Goal: Task Accomplishment & Management: Manage account settings

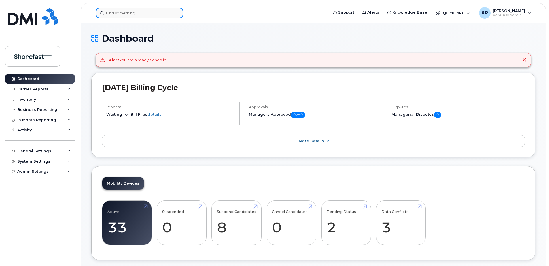
click at [135, 12] on input at bounding box center [139, 13] width 87 height 10
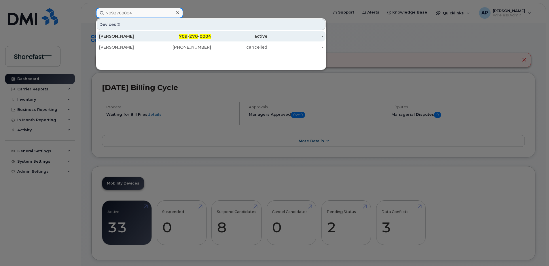
type input "7092700004"
click at [250, 37] on div "active" at bounding box center [239, 36] width 56 height 6
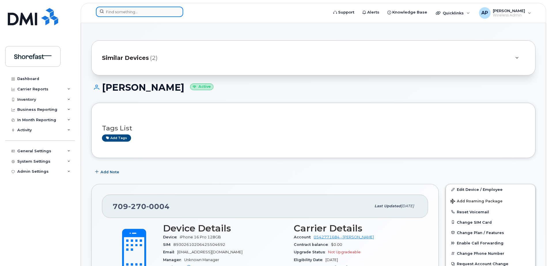
click at [156, 12] on input at bounding box center [139, 12] width 87 height 10
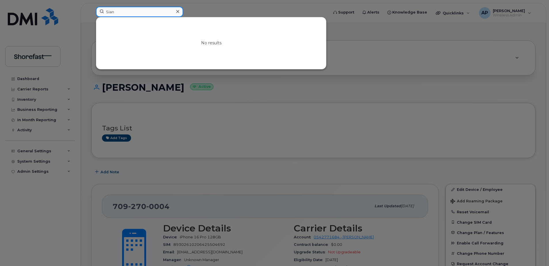
type input "Sian"
click at [208, 7] on div at bounding box center [274, 133] width 549 height 266
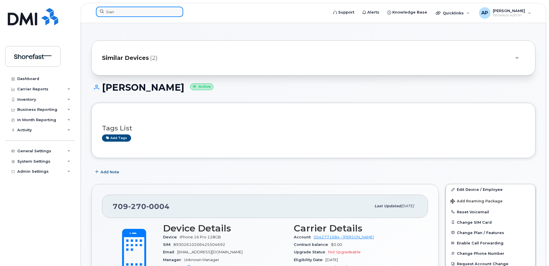
click at [163, 8] on input "Sian" at bounding box center [139, 12] width 87 height 10
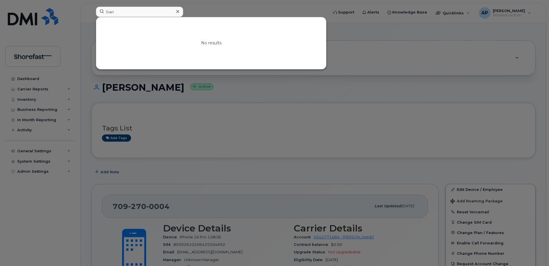
click at [219, 11] on div at bounding box center [274, 133] width 549 height 266
click at [176, 10] on div "Sian" at bounding box center [139, 12] width 87 height 10
click at [180, 11] on div at bounding box center [177, 11] width 8 height 8
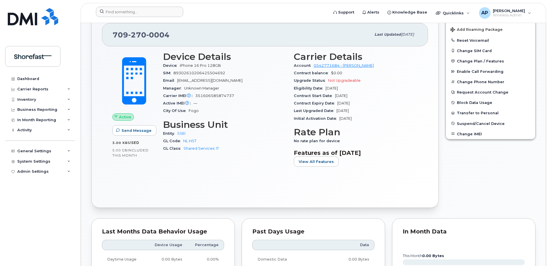
scroll to position [115, 0]
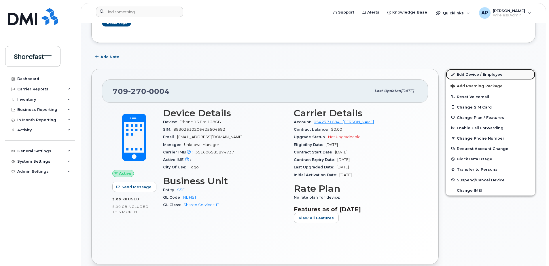
click at [460, 74] on link "Edit Device / Employee" at bounding box center [490, 74] width 89 height 10
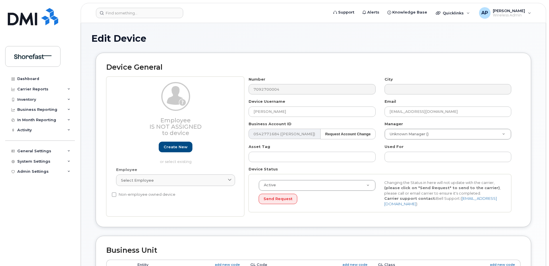
select select "4207798"
click at [175, 177] on link "Select employee" at bounding box center [175, 180] width 119 height 12
click at [182, 196] on input "Sian" at bounding box center [175, 194] width 111 height 9
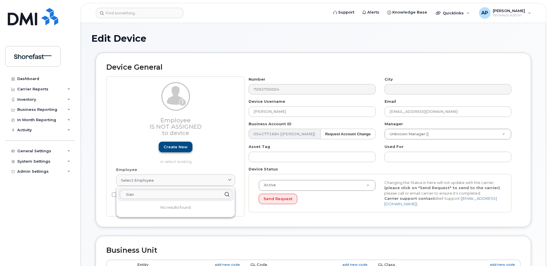
type input "Sian"
click at [178, 147] on link "Create new" at bounding box center [176, 147] width 34 height 11
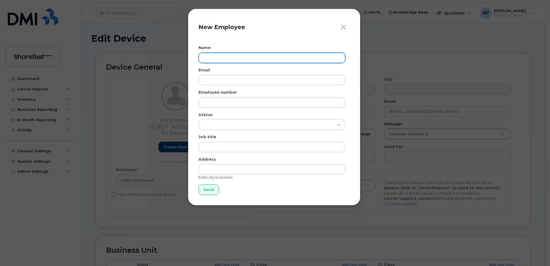
click at [218, 56] on input "text" at bounding box center [272, 58] width 147 height 10
type input "[PERSON_NAME]"
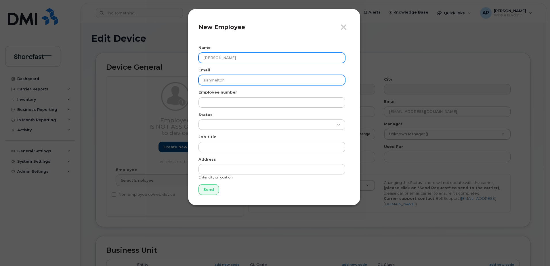
type input "[EMAIL_ADDRESS][DOMAIN_NAME]"
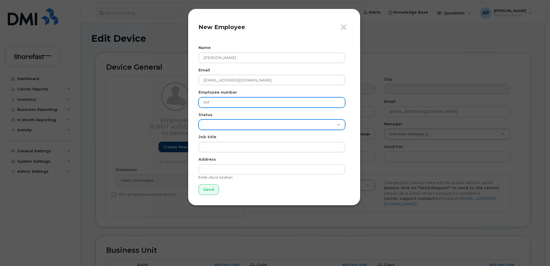
type input "SM"
click at [225, 127] on select "Active On-Leave Long Term Short Term Maternity Leave Temp Layoff Inactive" at bounding box center [272, 124] width 147 height 10
select select "active"
click at [199, 119] on select "Active On-Leave Long Term Short Term Maternity Leave Temp Layoff Inactive" at bounding box center [272, 124] width 147 height 10
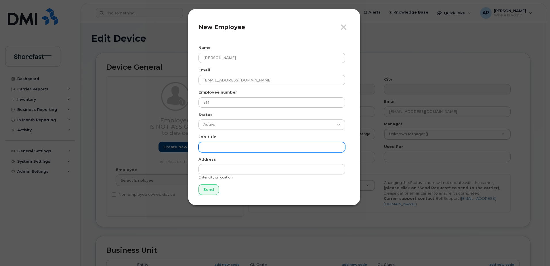
click at [225, 144] on input "text" at bounding box center [272, 147] width 147 height 10
paste input "Coordinator, Social & Content"
type input "Coordinator, Social & Content"
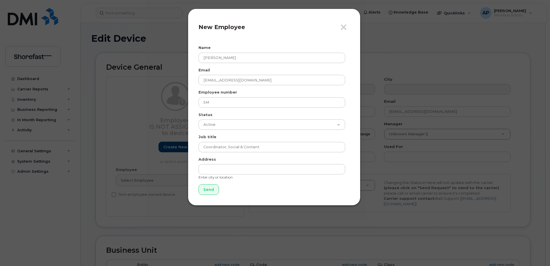
click at [223, 135] on div "Job title Coordinator, Social & Content" at bounding box center [274, 143] width 151 height 18
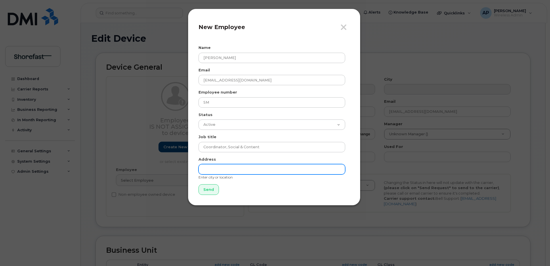
click at [229, 171] on input "text" at bounding box center [272, 169] width 147 height 10
type input "Fogo, [GEOGRAPHIC_DATA]"
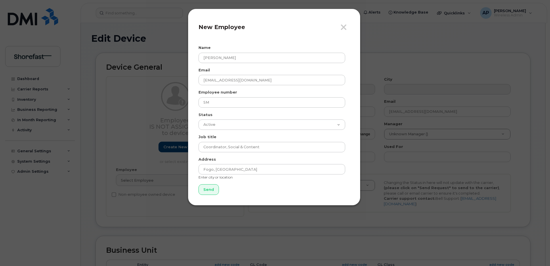
click at [235, 156] on form "Name Sian Melton Email sianmelton@shorefast.org Employee number SM Status Activ…" at bounding box center [274, 120] width 151 height 150
click at [206, 188] on input "Send" at bounding box center [209, 189] width 20 height 11
type input "Send"
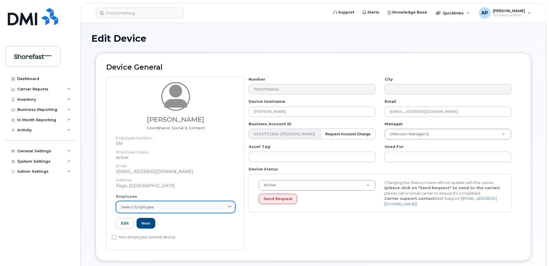
click at [188, 208] on div "Select employee" at bounding box center [175, 206] width 109 height 5
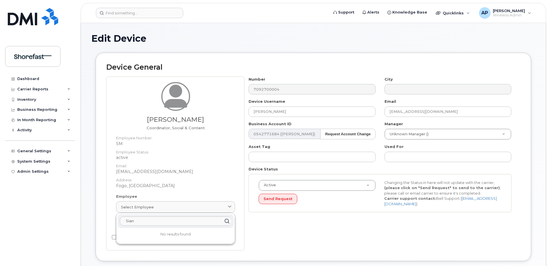
click at [188, 221] on input "Sian" at bounding box center [175, 220] width 111 height 9
type input "Sian"
click at [225, 220] on icon at bounding box center [227, 221] width 8 height 8
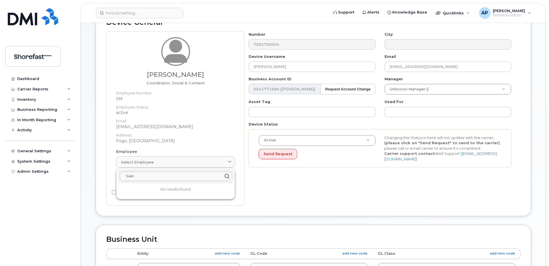
scroll to position [58, 0]
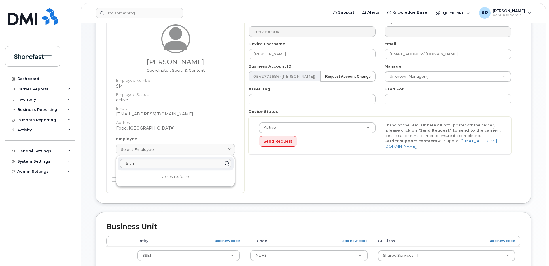
click at [190, 198] on div "Device General Sian Melton Coordinator, Social & Content Employee Number: SM Em…" at bounding box center [313, 99] width 435 height 208
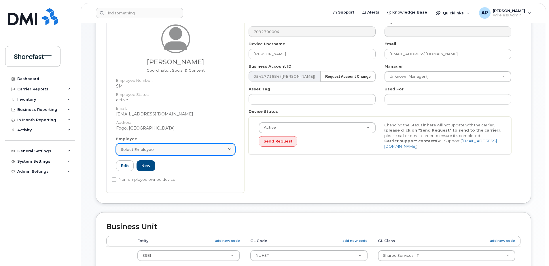
click at [171, 150] on div "Select employee" at bounding box center [175, 149] width 109 height 5
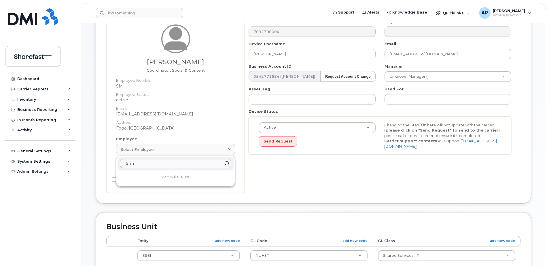
click at [184, 130] on dd "Fogo, [GEOGRAPHIC_DATA]" at bounding box center [175, 128] width 119 height 6
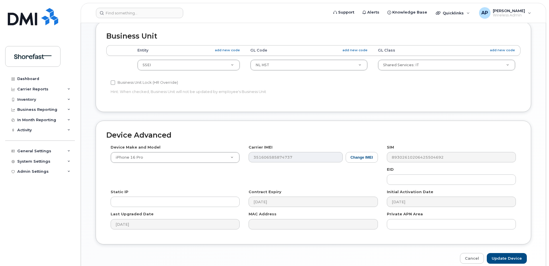
scroll to position [275, 0]
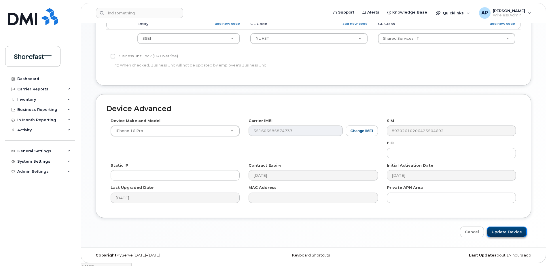
click at [508, 233] on input "Update Device" at bounding box center [506, 232] width 40 height 11
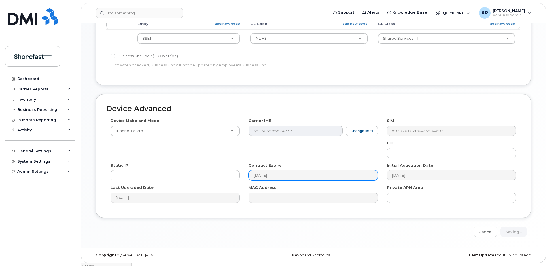
type input "Saving..."
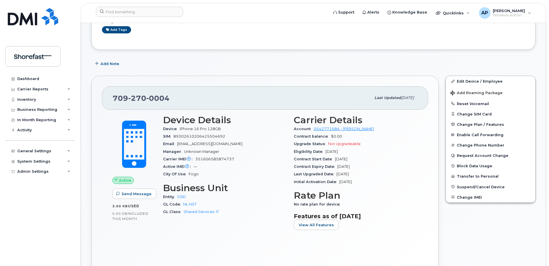
scroll to position [115, 0]
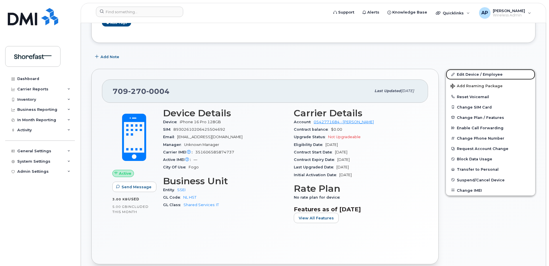
drag, startPoint x: 476, startPoint y: 75, endPoint x: 317, endPoint y: 106, distance: 161.9
click at [476, 75] on link "Edit Device / Employee" at bounding box center [490, 74] width 89 height 10
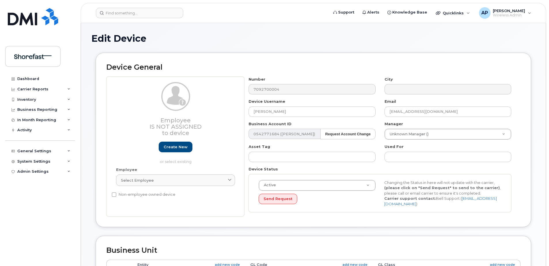
select select "4207798"
click at [162, 180] on div "Select employee" at bounding box center [175, 180] width 109 height 5
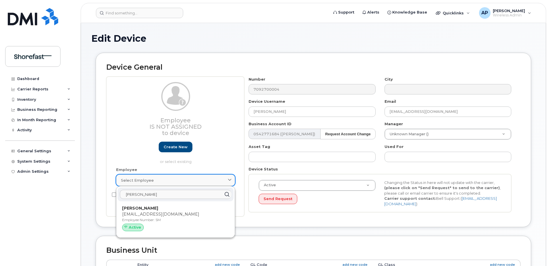
type input "Sian"
drag, startPoint x: 120, startPoint y: 214, endPoint x: 305, endPoint y: 14, distance: 272.8
click at [120, 214] on div "Sian Melton sianmelton@shorefast.org Employee Number: SM Active" at bounding box center [175, 220] width 116 height 32
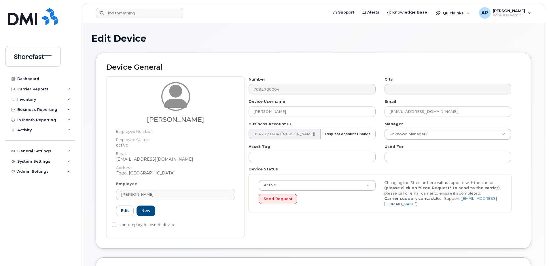
type input "SM"
type input "[PERSON_NAME]"
type input "[EMAIL_ADDRESS][DOMAIN_NAME]"
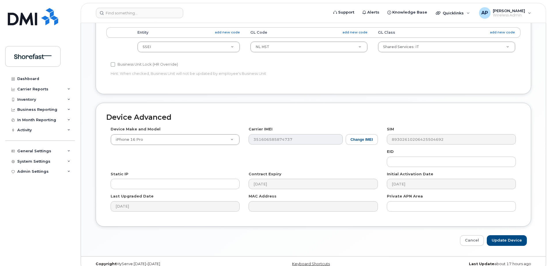
scroll to position [262, 0]
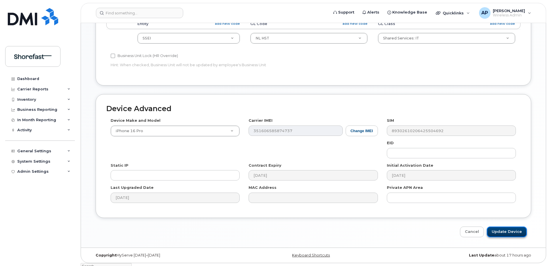
click at [509, 231] on input "Update Device" at bounding box center [506, 232] width 40 height 11
type input "Saving..."
